Goal: Task Accomplishment & Management: Complete application form

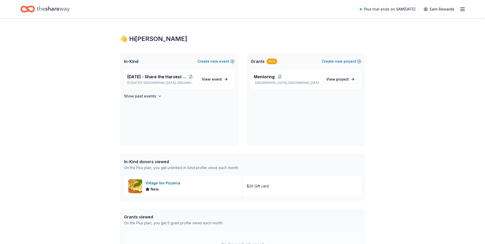
click at [254, 114] on div "Mentoring Chicago, IL View project" at bounding box center [306, 108] width 119 height 76
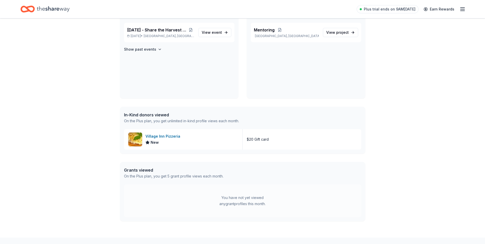
scroll to position [51, 0]
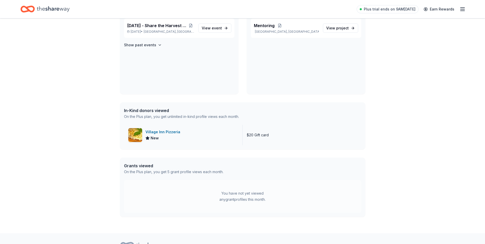
click at [165, 132] on div "Village Inn Pizzeria" at bounding box center [164, 132] width 37 height 6
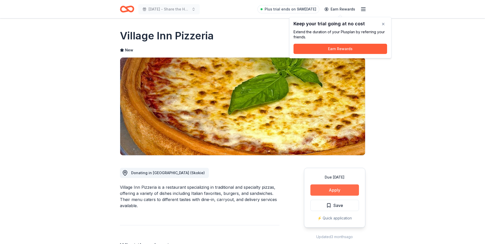
click at [329, 192] on button "Apply" at bounding box center [335, 190] width 49 height 11
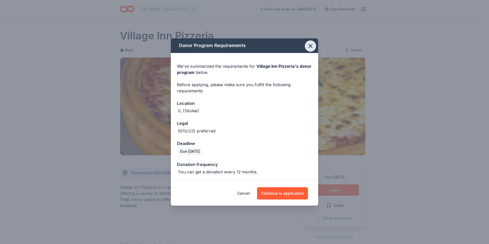
click at [312, 47] on icon "button" at bounding box center [310, 45] width 7 height 7
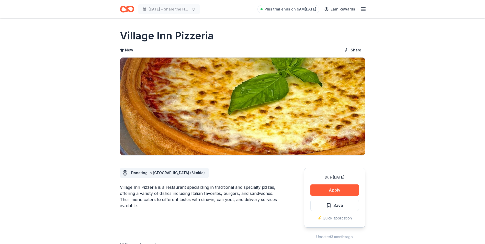
click at [364, 9] on line "button" at bounding box center [364, 9] width 4 height 0
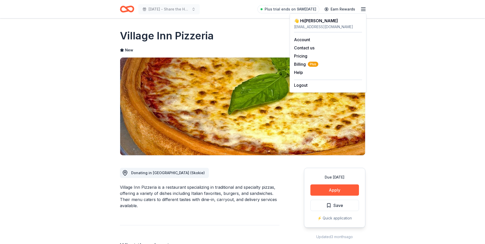
click at [207, 33] on h1 "Village Inn Pizzeria" at bounding box center [167, 36] width 94 height 14
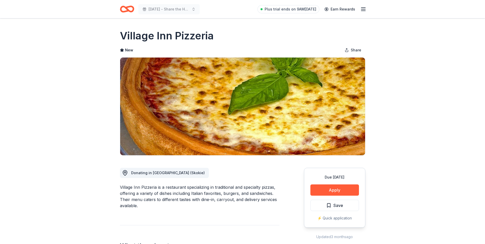
click at [129, 10] on icon "Home" at bounding box center [129, 8] width 8 height 5
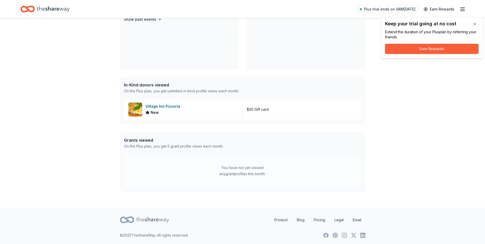
scroll to position [77, 0]
click at [475, 25] on button "button" at bounding box center [475, 24] width 10 height 10
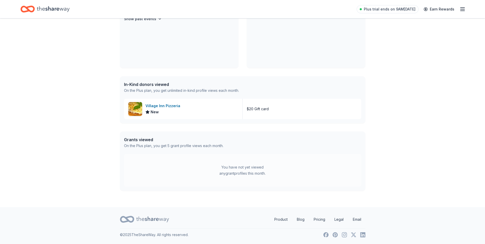
click at [58, 10] on icon "Home" at bounding box center [53, 9] width 33 height 10
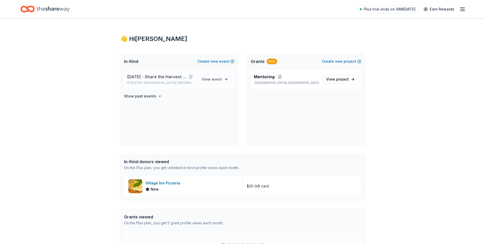
click at [140, 77] on span "[DATE] - Share the Harvest 6th Annual Event" at bounding box center [157, 77] width 60 height 6
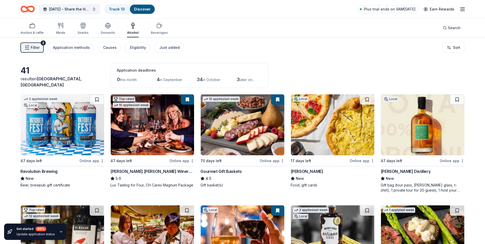
click at [129, 126] on img at bounding box center [152, 124] width 83 height 61
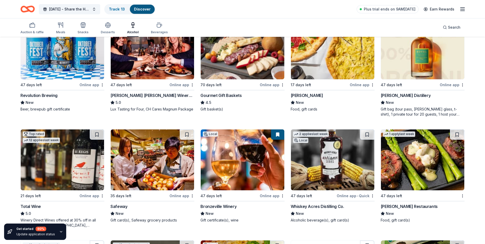
scroll to position [102, 0]
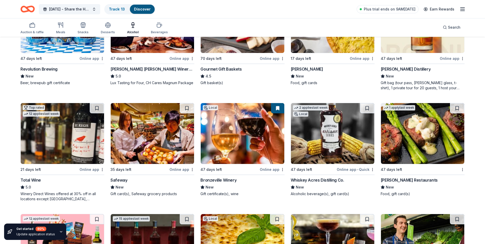
click at [254, 137] on img at bounding box center [242, 133] width 83 height 61
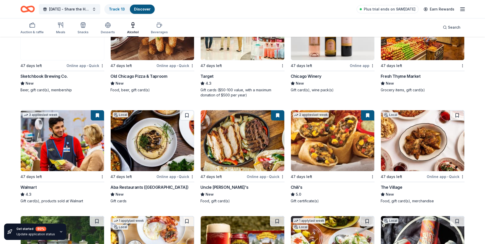
scroll to position [435, 0]
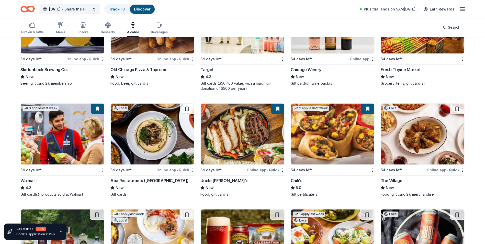
click at [243, 147] on img at bounding box center [242, 134] width 83 height 61
click at [314, 149] on img at bounding box center [332, 134] width 83 height 61
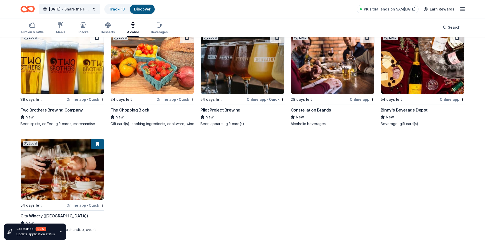
scroll to position [837, 0]
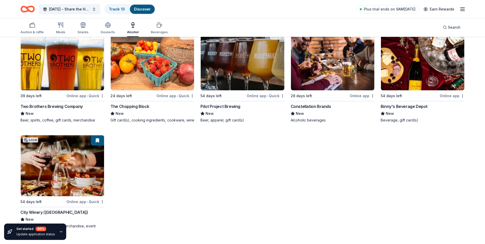
click at [409, 77] on img at bounding box center [422, 59] width 83 height 61
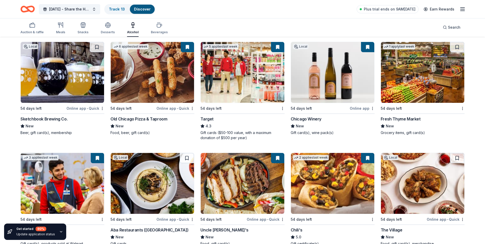
scroll to position [377, 0]
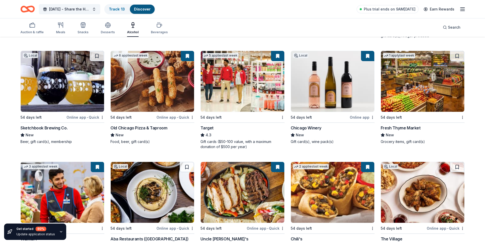
click at [46, 192] on img at bounding box center [62, 192] width 83 height 61
click at [162, 30] on div "Beverages" at bounding box center [159, 32] width 17 height 4
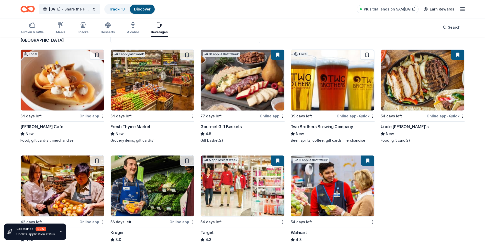
scroll to position [65, 0]
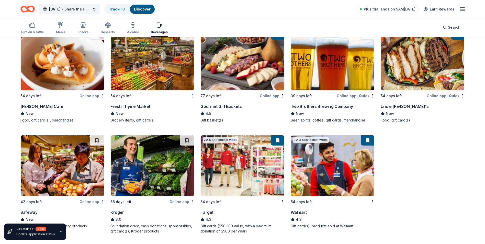
click at [244, 170] on img at bounding box center [242, 165] width 83 height 61
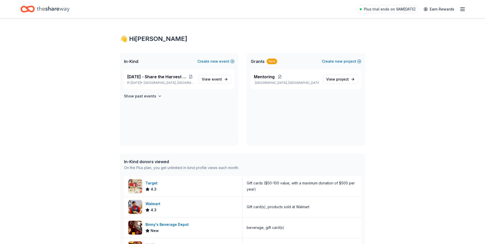
click at [47, 12] on icon "Home" at bounding box center [53, 9] width 33 height 10
click at [209, 77] on span "View event" at bounding box center [212, 79] width 20 height 6
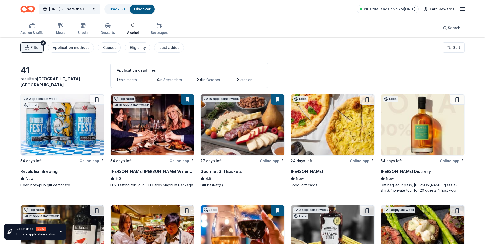
click at [55, 31] on div "Auction & raffle Meals Snacks Desserts Alcohol Beverages" at bounding box center [93, 28] width 147 height 17
click at [60, 31] on div "Meals" at bounding box center [60, 33] width 9 height 4
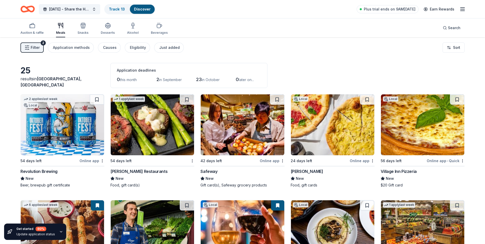
click at [42, 45] on div "2" at bounding box center [43, 42] width 5 height 5
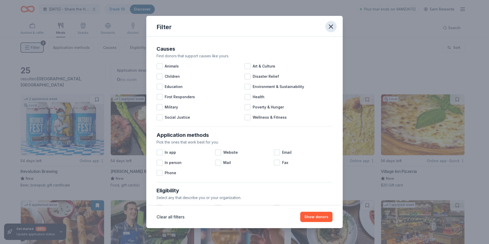
click at [333, 26] on icon "button" at bounding box center [331, 26] width 7 height 7
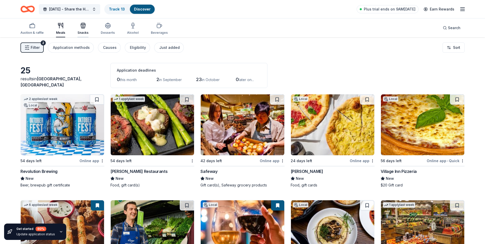
click at [84, 25] on icon "button" at bounding box center [83, 27] width 5 height 4
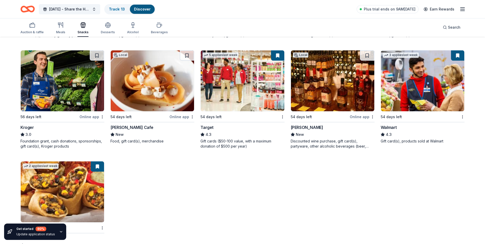
scroll to position [277, 0]
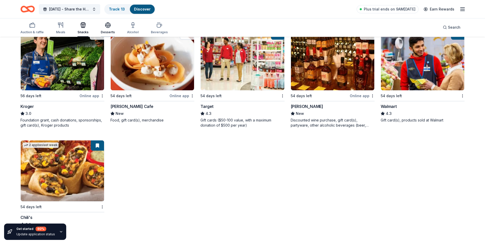
click at [106, 33] on div "Desserts" at bounding box center [108, 32] width 14 height 4
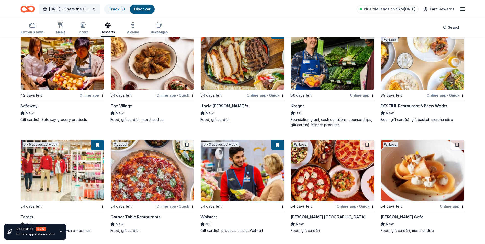
scroll to position [176, 0]
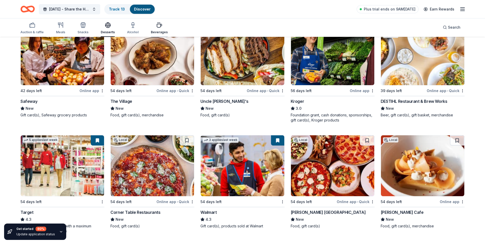
click at [158, 31] on div "Beverages" at bounding box center [159, 32] width 17 height 4
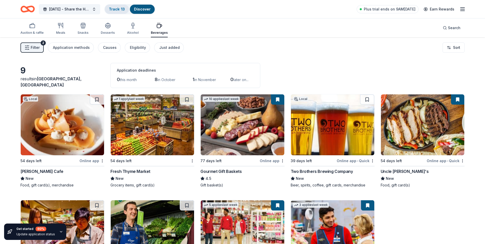
click at [121, 7] on link "Track · 13" at bounding box center [117, 9] width 16 height 4
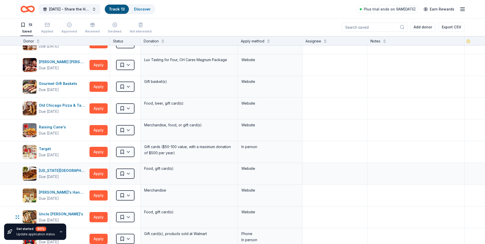
scroll to position [77, 0]
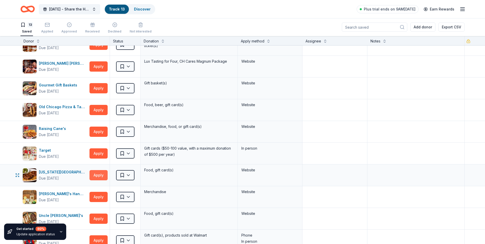
click at [98, 171] on button "Apply" at bounding box center [99, 175] width 18 height 10
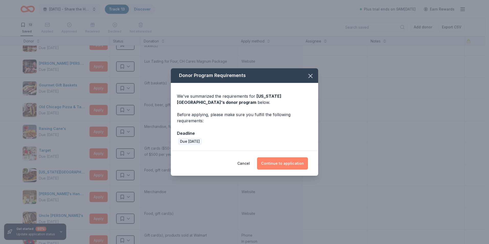
click at [286, 160] on button "Continue to application" at bounding box center [282, 163] width 51 height 12
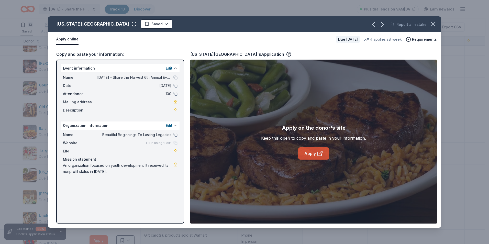
click at [313, 152] on link "Apply" at bounding box center [313, 153] width 31 height 12
click at [436, 21] on icon "button" at bounding box center [433, 23] width 7 height 7
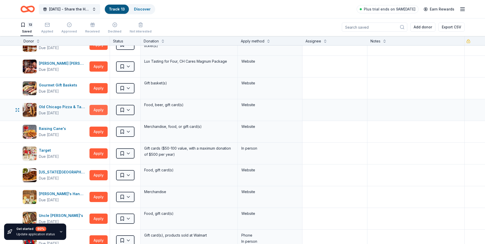
click at [95, 109] on button "Apply" at bounding box center [99, 110] width 18 height 10
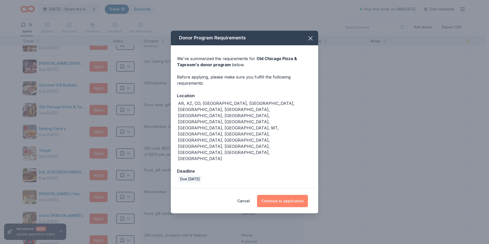
click at [288, 195] on button "Continue to application" at bounding box center [282, 201] width 51 height 12
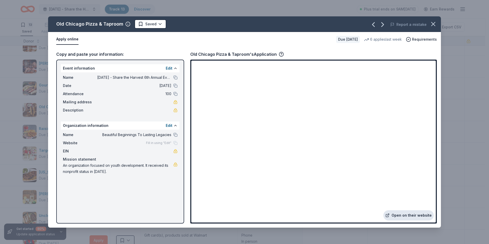
click at [403, 214] on link "Open on their website" at bounding box center [409, 215] width 50 height 10
click at [436, 26] on icon "button" at bounding box center [433, 23] width 7 height 7
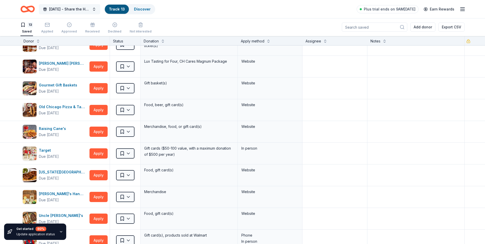
click at [81, 12] on span "[DATE] - Share the Harvest 6th Annual Event" at bounding box center [69, 9] width 41 height 6
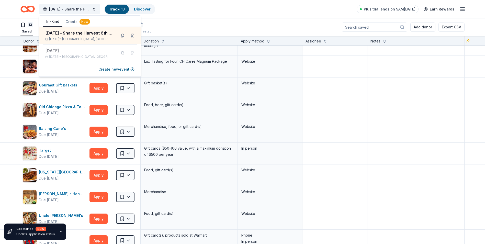
click at [170, 10] on div "Thanksgiving - Share the Harvest 6th Annual Event Track · 13 Discover Plus tria…" at bounding box center [242, 9] width 445 height 12
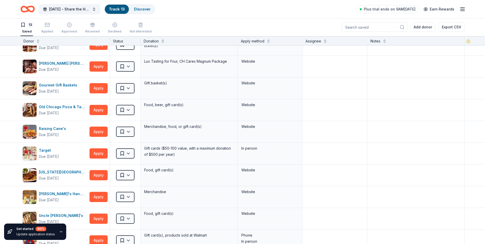
click at [26, 6] on icon "Home" at bounding box center [27, 9] width 14 height 12
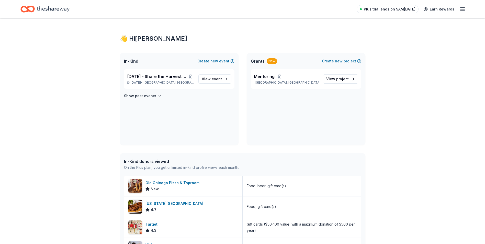
click at [409, 10] on span "Plus trial ends on 9AM[DATE]" at bounding box center [390, 9] width 52 height 6
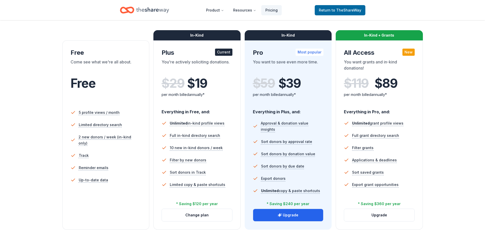
scroll to position [77, 0]
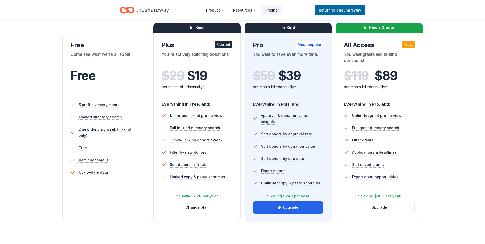
click at [280, 57] on div "You want to save even more time." at bounding box center [288, 58] width 71 height 14
click at [276, 29] on div "In-Kind" at bounding box center [288, 28] width 87 height 10
click at [286, 212] on button "Upgrade" at bounding box center [288, 207] width 70 height 12
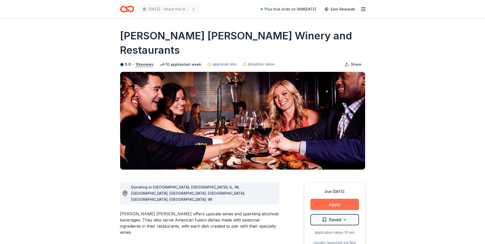
click at [331, 199] on button "Apply" at bounding box center [335, 204] width 49 height 11
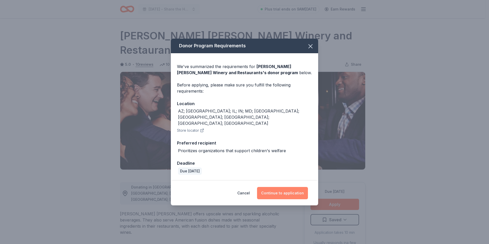
click at [278, 189] on button "Continue to application" at bounding box center [282, 193] width 51 height 12
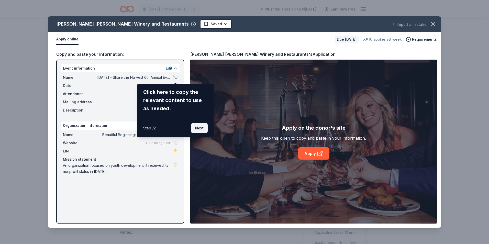
click at [197, 128] on button "Next" at bounding box center [199, 128] width 17 height 10
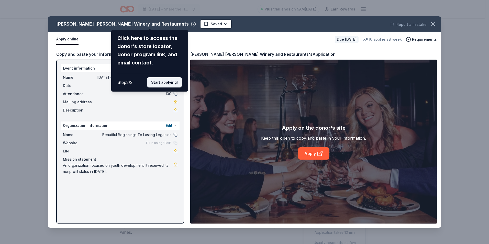
click at [166, 78] on button "Start applying!" at bounding box center [164, 82] width 35 height 10
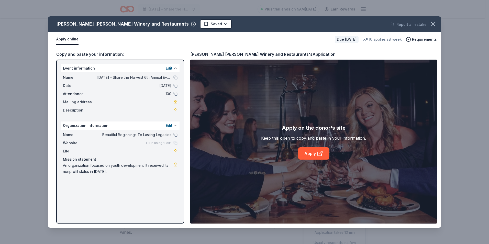
click at [72, 145] on span "Website" at bounding box center [80, 143] width 34 height 6
click at [173, 145] on div "Fill in using "Edit"" at bounding box center [161, 143] width 31 height 4
click at [175, 143] on div "Fill in using "Edit"" at bounding box center [161, 143] width 31 height 4
click at [168, 69] on button "Edit" at bounding box center [169, 68] width 7 height 6
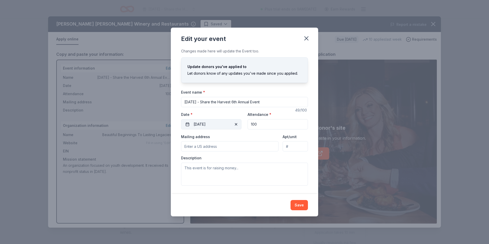
click at [224, 124] on button "11/15/2025" at bounding box center [211, 124] width 60 height 10
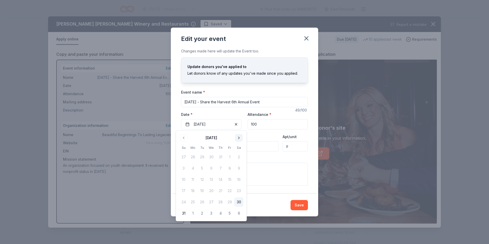
click at [239, 140] on button "Go to next month" at bounding box center [238, 137] width 7 height 7
click at [240, 192] on button "22" at bounding box center [238, 190] width 9 height 9
click at [299, 207] on button "Save" at bounding box center [299, 205] width 17 height 10
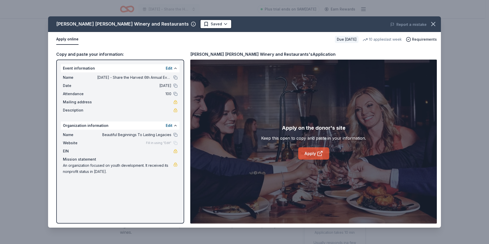
click at [309, 154] on link "Apply" at bounding box center [313, 153] width 31 height 12
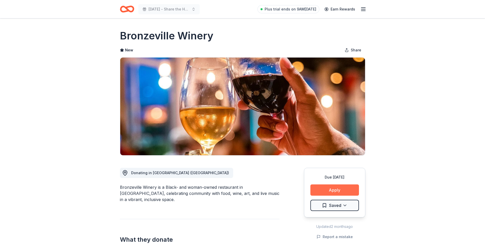
click at [335, 189] on button "Apply" at bounding box center [335, 190] width 49 height 11
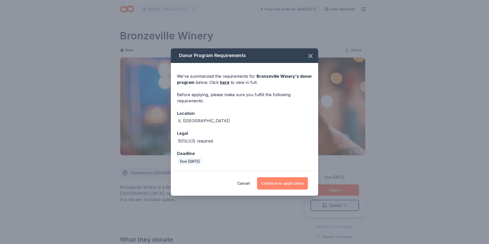
click at [277, 183] on button "Continue to application" at bounding box center [282, 183] width 51 height 12
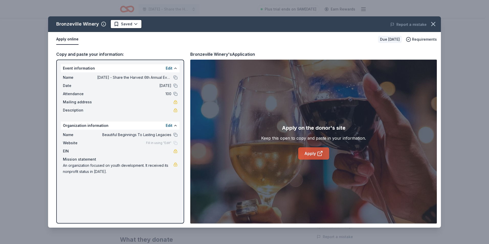
click at [316, 156] on link "Apply" at bounding box center [313, 153] width 31 height 12
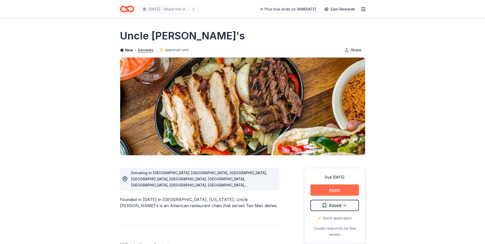
click at [336, 190] on button "Apply" at bounding box center [335, 190] width 49 height 11
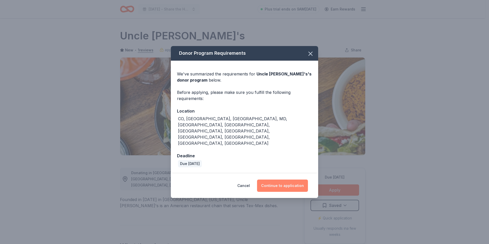
click at [281, 180] on button "Continue to application" at bounding box center [282, 186] width 51 height 12
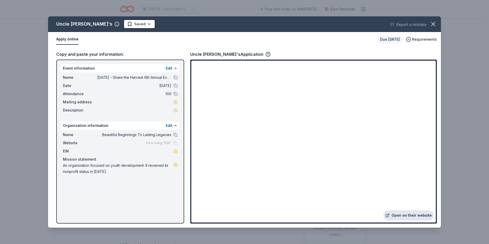
click at [402, 218] on link "Open on their website" at bounding box center [409, 215] width 50 height 10
click at [433, 27] on icon "button" at bounding box center [433, 23] width 7 height 7
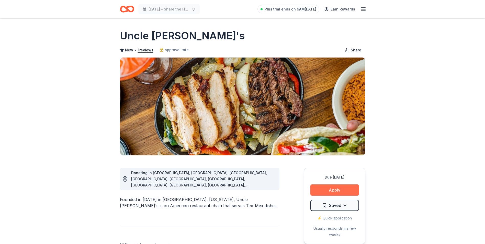
click at [329, 195] on button "Apply" at bounding box center [335, 190] width 49 height 11
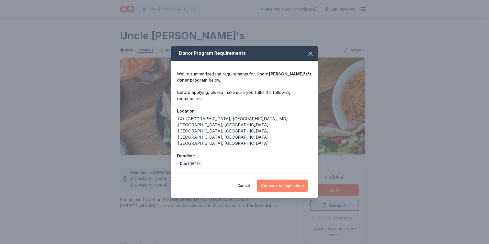
click at [289, 180] on button "Continue to application" at bounding box center [282, 186] width 51 height 12
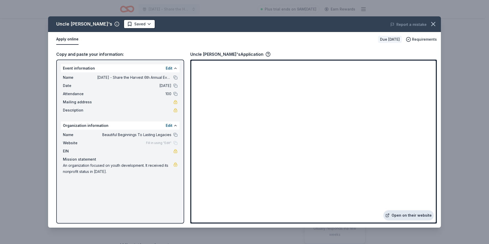
click at [402, 217] on link "Open on their website" at bounding box center [409, 215] width 50 height 10
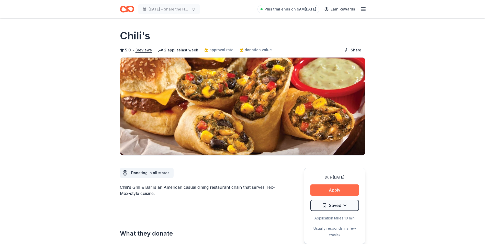
click at [328, 192] on button "Apply" at bounding box center [335, 190] width 49 height 11
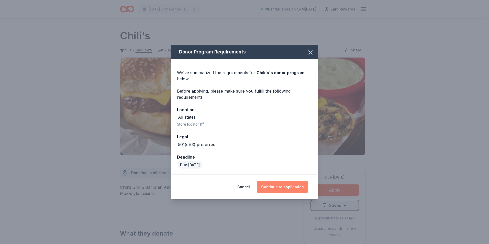
click at [290, 188] on button "Continue to application" at bounding box center [282, 187] width 51 height 12
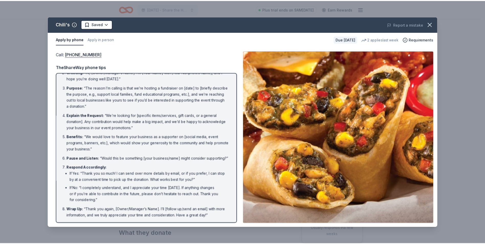
scroll to position [29, 0]
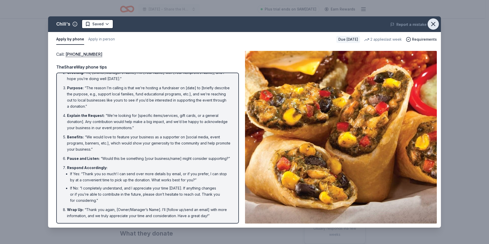
click at [435, 23] on icon "button" at bounding box center [433, 23] width 7 height 7
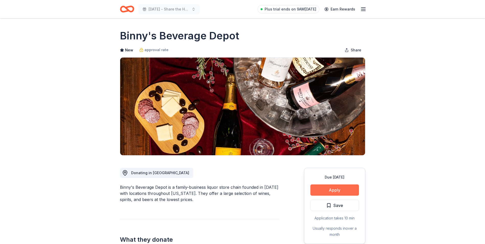
click at [330, 190] on button "Apply" at bounding box center [335, 190] width 49 height 11
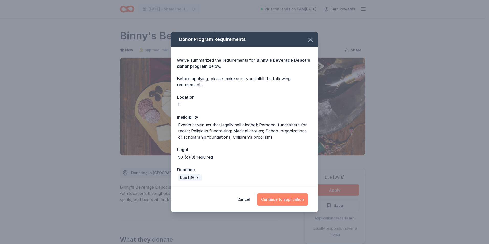
click at [271, 200] on button "Continue to application" at bounding box center [282, 199] width 51 height 12
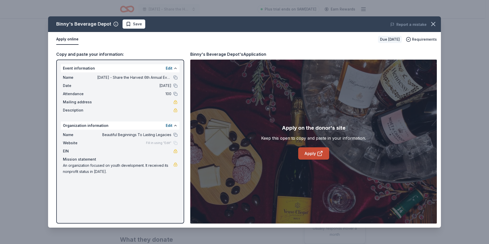
click at [312, 157] on link "Apply" at bounding box center [313, 153] width 31 height 12
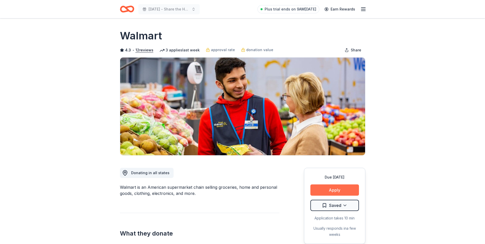
click at [316, 187] on button "Apply" at bounding box center [335, 190] width 49 height 11
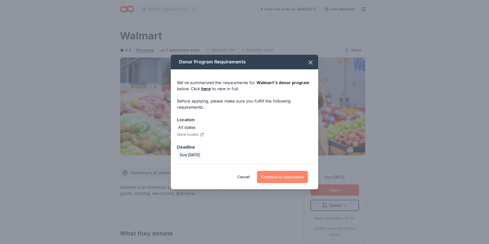
click at [289, 180] on button "Continue to application" at bounding box center [282, 177] width 51 height 12
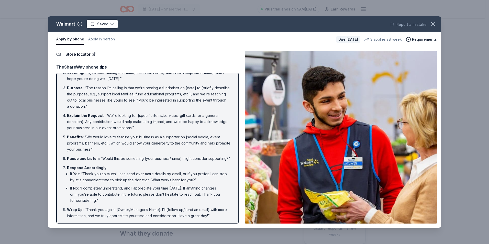
scroll to position [29, 0]
click at [93, 39] on button "Apply in person" at bounding box center [101, 39] width 27 height 11
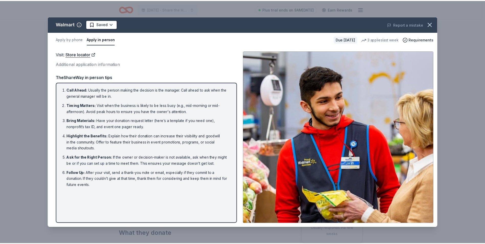
scroll to position [0, 0]
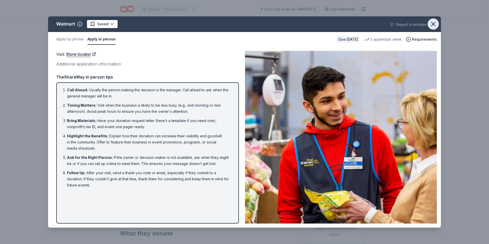
click at [433, 24] on icon "button" at bounding box center [434, 24] width 4 height 4
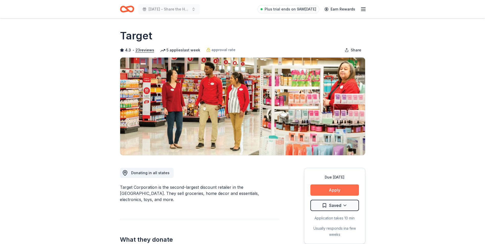
click at [335, 193] on button "Apply" at bounding box center [335, 190] width 49 height 11
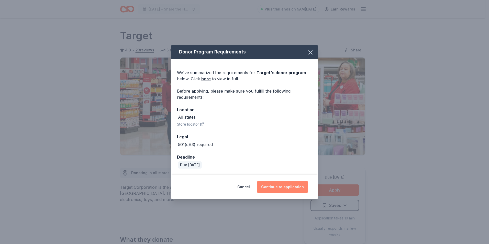
click at [289, 190] on button "Continue to application" at bounding box center [282, 187] width 51 height 12
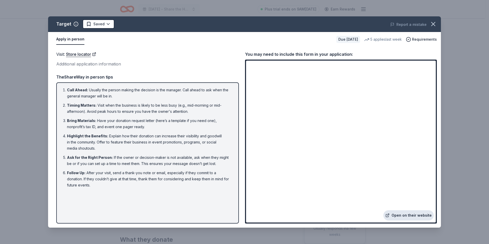
click at [400, 216] on link "Open on their website" at bounding box center [409, 215] width 50 height 10
click at [436, 25] on icon "button" at bounding box center [433, 23] width 7 height 7
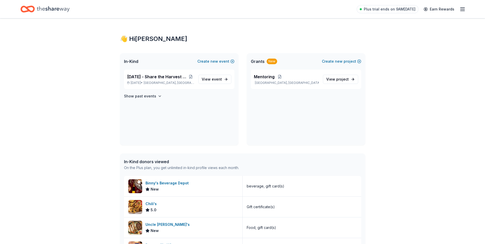
click at [56, 8] on icon "Home" at bounding box center [53, 9] width 33 height 6
click at [33, 7] on icon "Home" at bounding box center [30, 8] width 8 height 5
click at [215, 81] on span "event" at bounding box center [217, 79] width 10 height 4
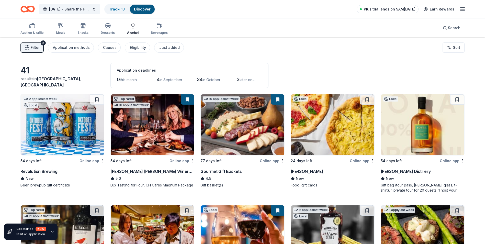
click at [412, 9] on span "Plus trial ends on 9AM, 9/2" at bounding box center [390, 9] width 52 height 6
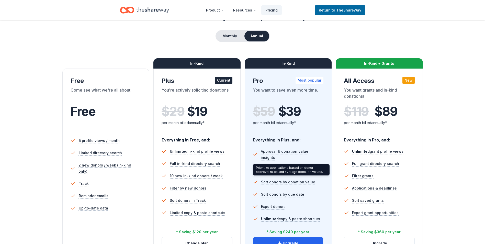
scroll to position [51, 0]
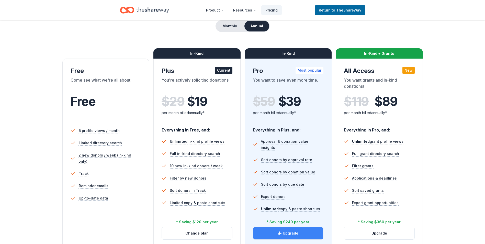
click at [284, 231] on button "Upgrade" at bounding box center [288, 233] width 70 height 12
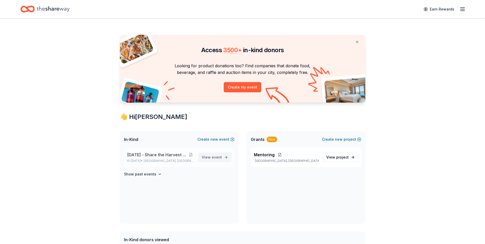
click at [217, 157] on span "event" at bounding box center [217, 157] width 10 height 4
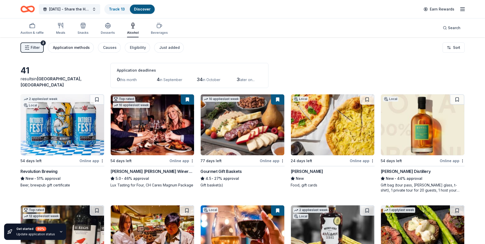
click at [87, 48] on div "Application methods" at bounding box center [71, 48] width 37 height 6
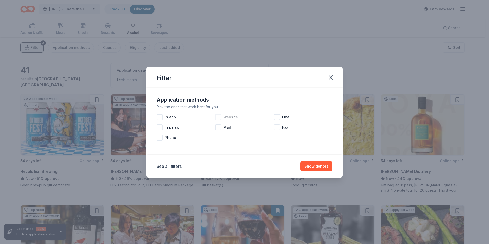
click at [219, 118] on div at bounding box center [218, 117] width 6 height 6
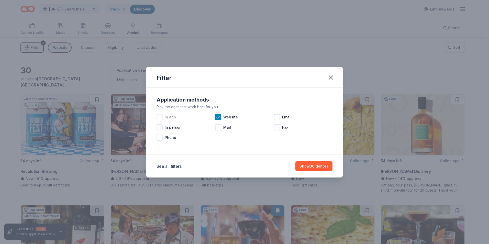
click at [159, 117] on div at bounding box center [160, 117] width 6 height 6
click at [317, 165] on button "Show 30 donors" at bounding box center [314, 166] width 37 height 10
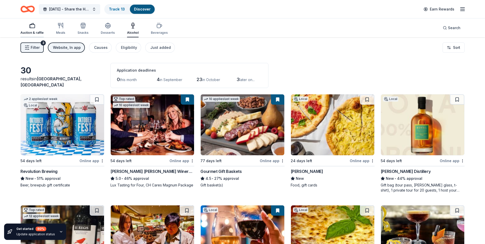
click at [26, 29] on div "Auction & raffle" at bounding box center [31, 29] width 23 height 12
click at [65, 30] on div "Auction & raffle Meals Snacks Desserts Alcohol Beverages" at bounding box center [93, 28] width 147 height 17
click at [63, 29] on div "Meals" at bounding box center [60, 29] width 9 height 12
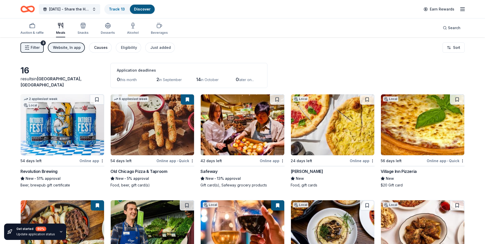
click at [94, 49] on div "Causes" at bounding box center [101, 48] width 14 height 6
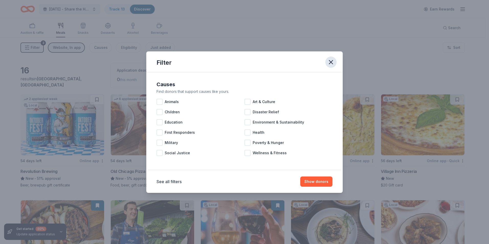
click at [328, 62] on icon "button" at bounding box center [331, 62] width 7 height 7
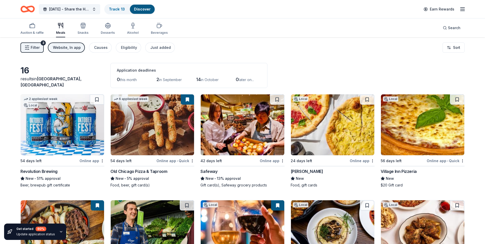
click at [28, 49] on icon "button" at bounding box center [27, 47] width 5 height 5
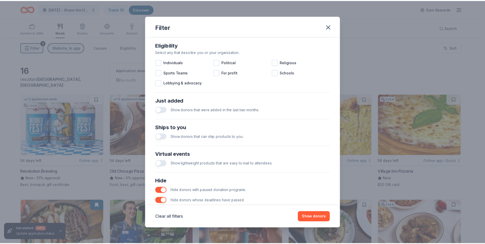
scroll to position [168, 0]
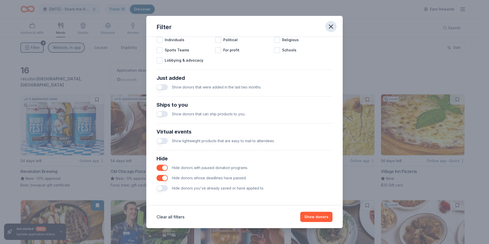
click at [332, 28] on icon "button" at bounding box center [331, 27] width 4 height 4
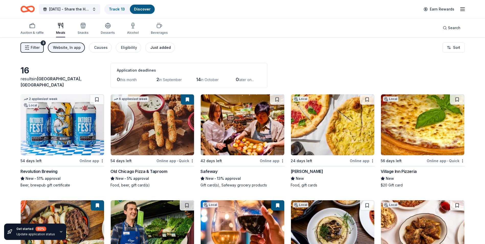
click at [152, 48] on div "Just added" at bounding box center [160, 48] width 20 height 6
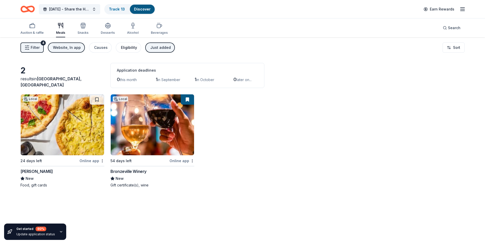
click at [126, 47] on div "Eligibility" at bounding box center [129, 48] width 16 height 6
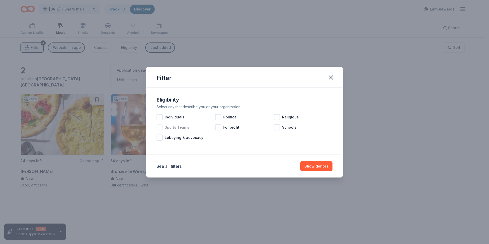
click at [160, 125] on div at bounding box center [160, 127] width 6 height 6
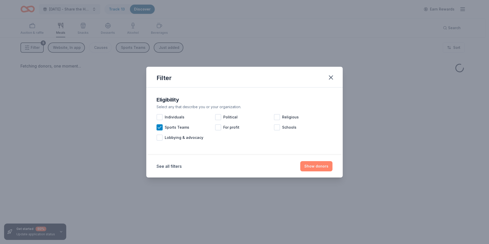
click at [320, 167] on button "Show donors" at bounding box center [316, 166] width 32 height 10
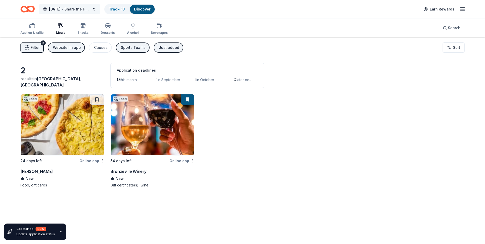
click at [95, 10] on button "[DATE] - Share the Harvest 6th Annual Event" at bounding box center [69, 9] width 61 height 10
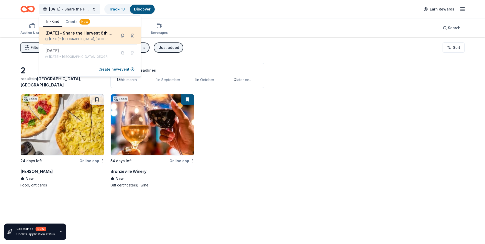
click at [95, 36] on div "Thanksgiving - Share the Harvest 6th Annual Event Nov 22, 2025 • Chicago, IL" at bounding box center [78, 35] width 67 height 11
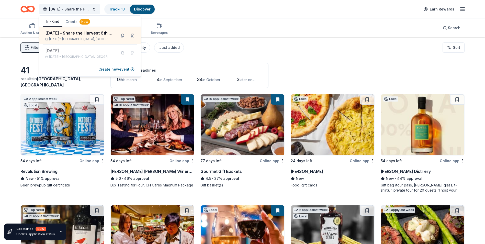
click at [271, 51] on div "Filter 2 Application methods Causes Eligibility Just added Sort" at bounding box center [242, 47] width 485 height 20
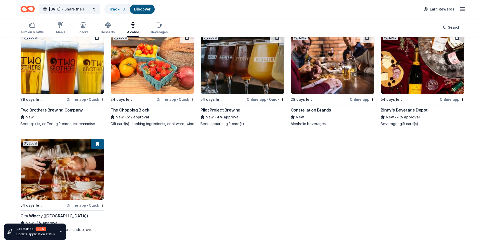
scroll to position [837, 0]
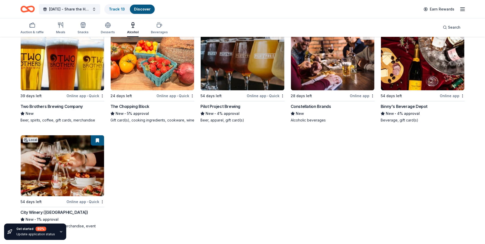
click at [463, 11] on line "button" at bounding box center [463, 11] width 4 height 0
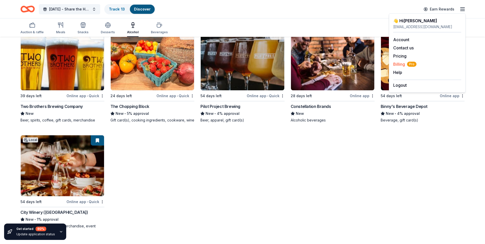
click at [403, 62] on span "Billing Pro" at bounding box center [405, 64] width 23 height 6
